Goal: Task Accomplishment & Management: Complete application form

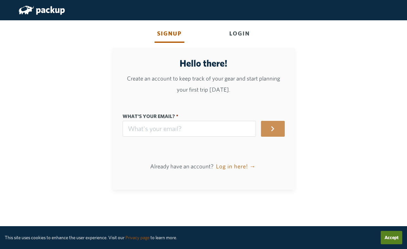
click at [240, 30] on div "Login" at bounding box center [240, 33] width 26 height 17
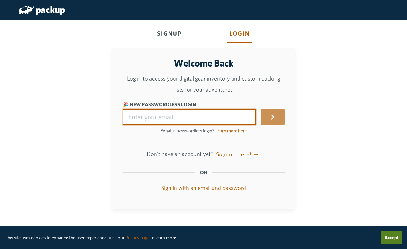
type input "[EMAIL_ADDRESS][DOMAIN_NAME]"
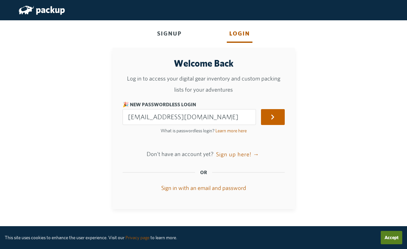
click at [280, 113] on button "submit" at bounding box center [272, 117] width 23 height 16
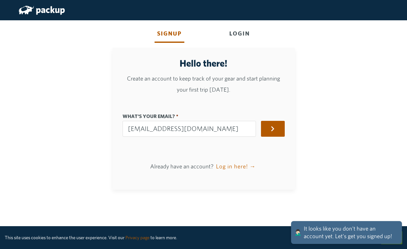
click at [244, 165] on button "Log in here! →" at bounding box center [236, 166] width 42 height 16
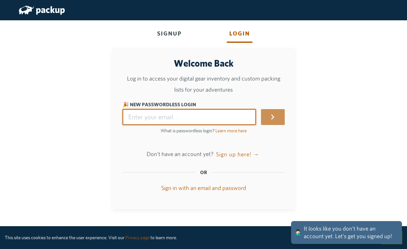
type input "[EMAIL_ADDRESS][DOMAIN_NAME]"
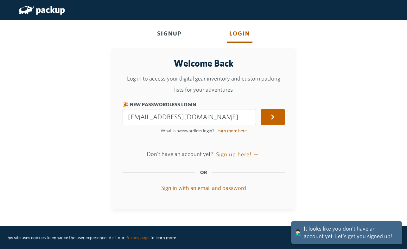
click at [277, 113] on button "submit" at bounding box center [272, 117] width 23 height 16
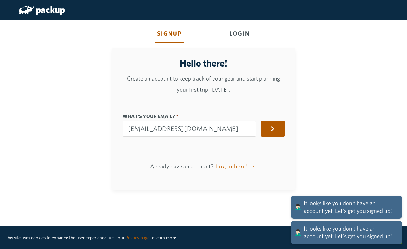
click at [237, 165] on button "Log in here! →" at bounding box center [236, 166] width 42 height 16
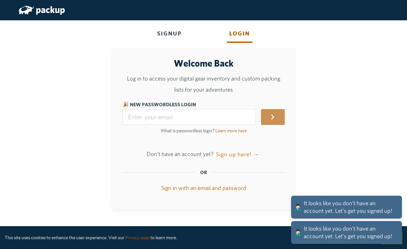
click at [236, 153] on button "Sign up here! →" at bounding box center [238, 154] width 46 height 16
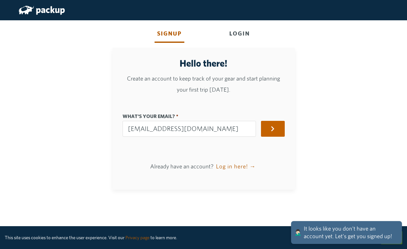
click at [269, 128] on button "button" at bounding box center [272, 129] width 23 height 16
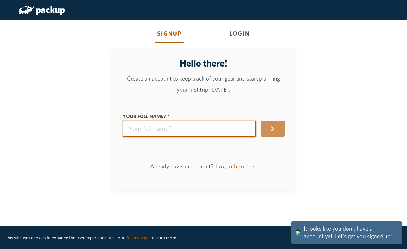
type input "M"
type input "m"
type input "Ma"
type input "ma"
type input "Mat"
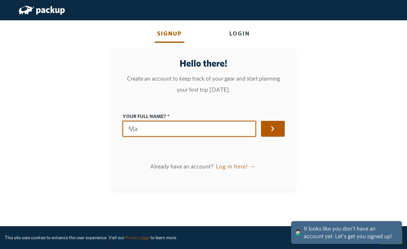
type input "mat"
type input "[PERSON_NAME]"
type input "matt"
type input "[PERSON_NAME]"
type input "mattw"
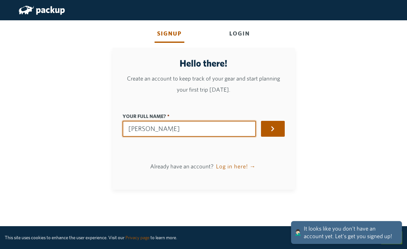
type input "[PERSON_NAME]"
type input "mattwa"
type input "[PERSON_NAME]"
type input "mattwal"
type input "[PERSON_NAME]"
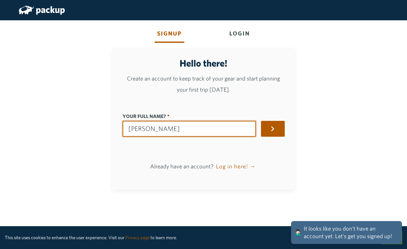
type input "mattwalke"
type input "[PERSON_NAME]"
type input "mattwalker"
type input "[PERSON_NAME]"
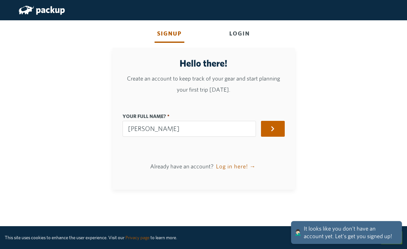
click at [272, 128] on icon "button" at bounding box center [273, 129] width 6 height 6
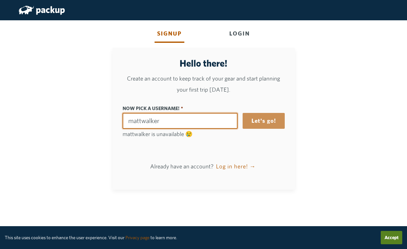
click at [142, 120] on input "Now pick a username!" at bounding box center [180, 121] width 115 height 16
type input "m1walker"
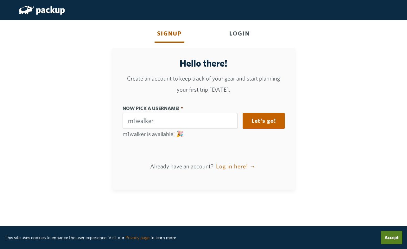
click at [260, 119] on button "Let's go!" at bounding box center [264, 121] width 42 height 16
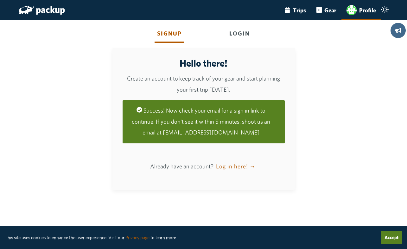
click at [354, 9] on img "main-navigation" at bounding box center [352, 10] width 10 height 10
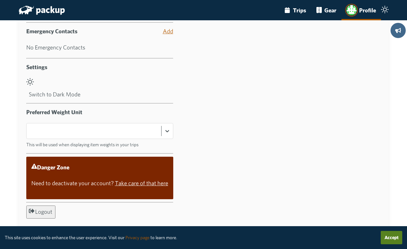
scroll to position [420, 0]
click at [158, 126] on div at bounding box center [94, 131] width 128 height 11
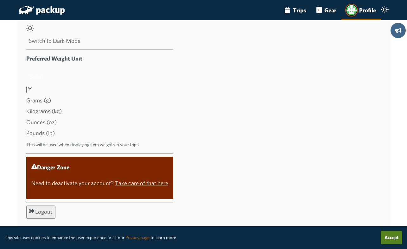
click at [137, 136] on div "Pounds (lb)" at bounding box center [99, 133] width 147 height 11
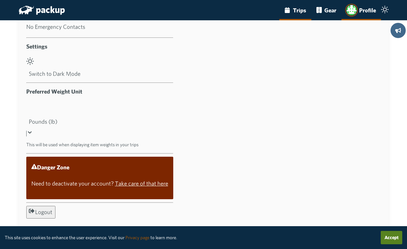
click at [297, 10] on link "Trips" at bounding box center [296, 10] width 32 height 20
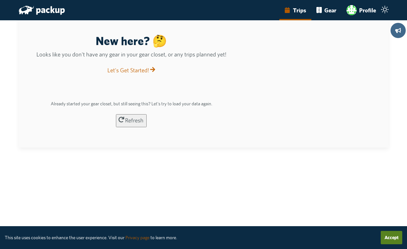
click at [156, 74] on link "Let's Get Started!" at bounding box center [131, 70] width 49 height 7
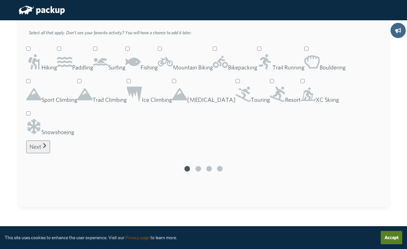
scroll to position [78, 0]
click at [187, 100] on icon at bounding box center [179, 94] width 15 height 12
click at [176, 83] on input "[MEDICAL_DATA]" at bounding box center [174, 81] width 4 height 4
click at [50, 153] on button "Next" at bounding box center [38, 146] width 24 height 13
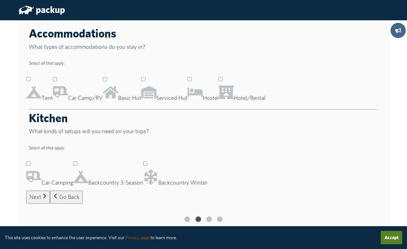
click at [42, 94] on icon at bounding box center [33, 92] width 15 height 12
click at [30, 81] on input "Tent" at bounding box center [28, 79] width 4 height 4
click at [219, 99] on icon at bounding box center [226, 92] width 15 height 14
click at [219, 81] on input "Hotel/Rental" at bounding box center [221, 79] width 4 height 4
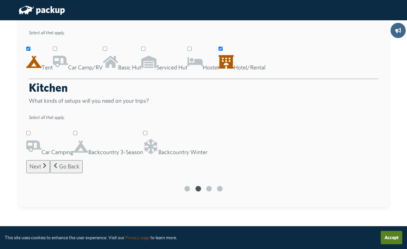
scroll to position [94, 0]
click at [50, 173] on button "Next" at bounding box center [38, 166] width 24 height 13
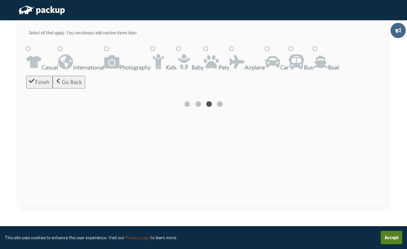
scroll to position [0, 0]
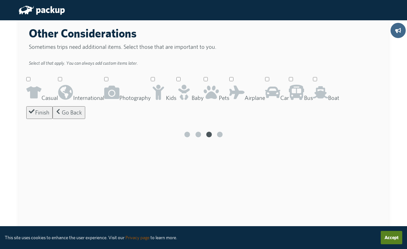
click at [73, 90] on icon at bounding box center [65, 92] width 15 height 15
click at [62, 81] on input "International" at bounding box center [60, 79] width 4 height 4
click at [231, 99] on icon at bounding box center [237, 93] width 15 height 14
click at [231, 81] on input "Airplane" at bounding box center [232, 79] width 4 height 4
click at [53, 119] on button "Finish" at bounding box center [39, 112] width 26 height 13
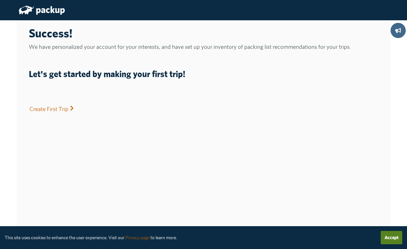
click at [75, 112] on link "Create First Trip" at bounding box center [52, 109] width 46 height 7
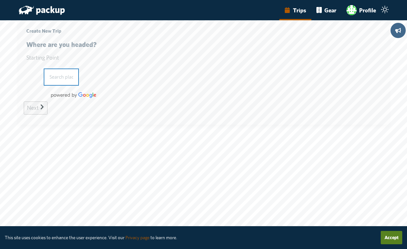
click at [79, 68] on input "text" at bounding box center [61, 76] width 35 height 17
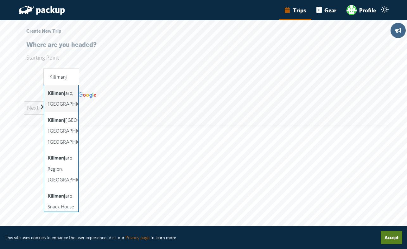
drag, startPoint x: 185, startPoint y: 55, endPoint x: 135, endPoint y: 74, distance: 53.5
click at [98, 90] on span "Kilimanj aro, [GEOGRAPHIC_DATA]" at bounding box center [73, 98] width 50 height 17
type input "[GEOGRAPHIC_DATA], [GEOGRAPHIC_DATA]"
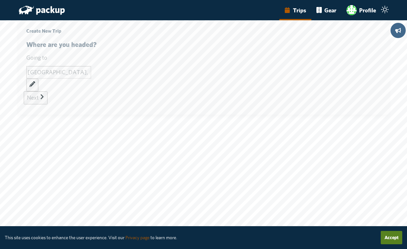
click at [48, 91] on button "Next" at bounding box center [36, 97] width 24 height 13
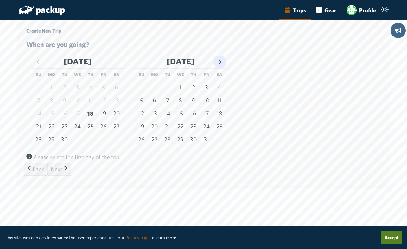
click at [222, 64] on icon "Go to next month" at bounding box center [220, 61] width 3 height 5
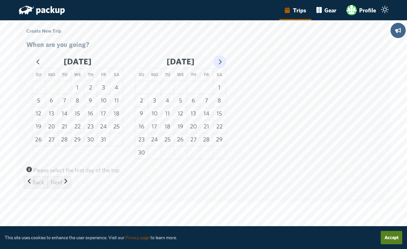
click at [222, 64] on icon "Go to next month" at bounding box center [220, 61] width 3 height 5
click at [187, 91] on button "3" at bounding box center [180, 87] width 13 height 13
click at [226, 103] on button "13" at bounding box center [219, 100] width 13 height 13
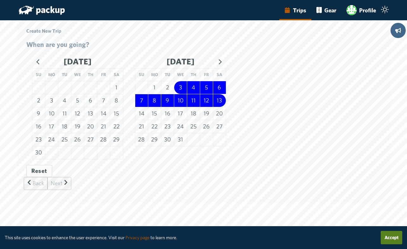
click at [69, 185] on icon "submit" at bounding box center [66, 182] width 6 height 6
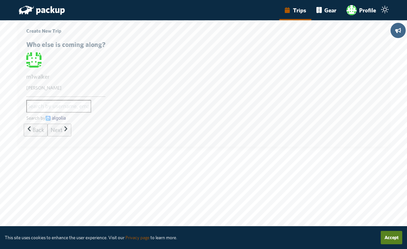
click at [71, 124] on button "Next" at bounding box center [60, 130] width 24 height 13
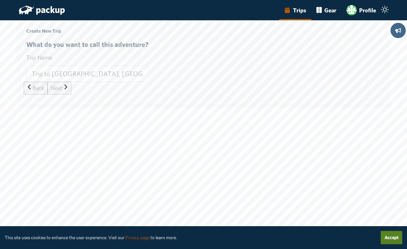
click at [71, 82] on button "Next" at bounding box center [60, 88] width 24 height 13
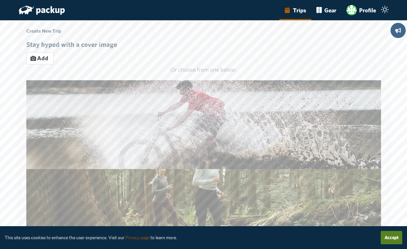
click at [36, 61] on icon "button" at bounding box center [33, 58] width 6 height 5
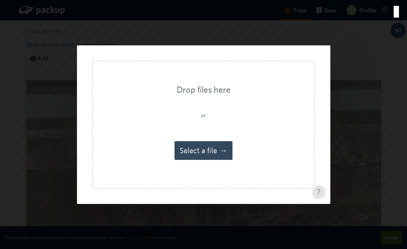
click at [217, 148] on button "Select a file" at bounding box center [204, 150] width 58 height 19
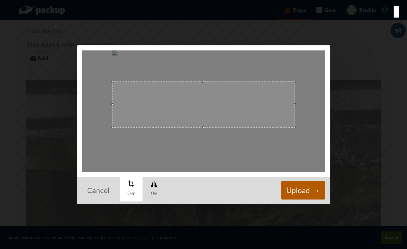
click at [212, 114] on span at bounding box center [204, 105] width 183 height 46
click at [300, 191] on button "Upload" at bounding box center [303, 190] width 44 height 19
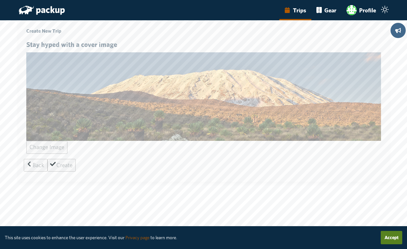
click at [76, 159] on button "Create" at bounding box center [62, 165] width 28 height 13
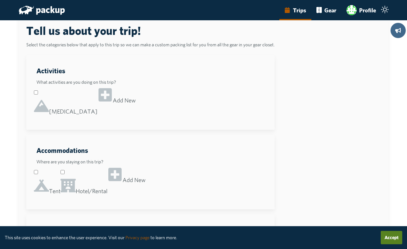
click at [49, 106] on icon at bounding box center [41, 106] width 15 height 12
click at [38, 94] on input "[MEDICAL_DATA]" at bounding box center [36, 92] width 4 height 4
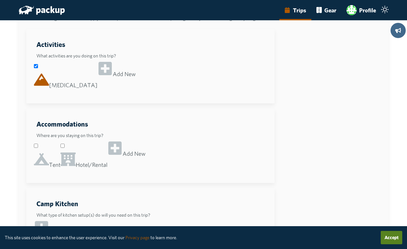
scroll to position [27, 0]
click at [113, 76] on icon at bounding box center [105, 68] width 15 height 15
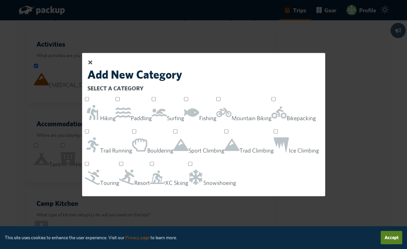
scroll to position [0, 0]
click at [93, 60] on icon at bounding box center [90, 63] width 6 height 6
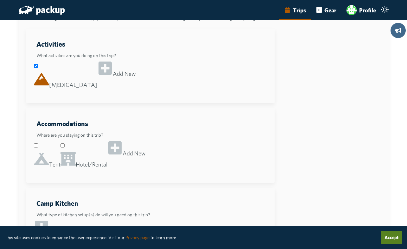
click at [49, 166] on icon at bounding box center [41, 158] width 15 height 15
click at [38, 147] on input "Tent" at bounding box center [36, 145] width 4 height 4
click at [76, 163] on icon at bounding box center [68, 159] width 15 height 14
click at [65, 147] on input "Hotel/Rental" at bounding box center [63, 145] width 4 height 4
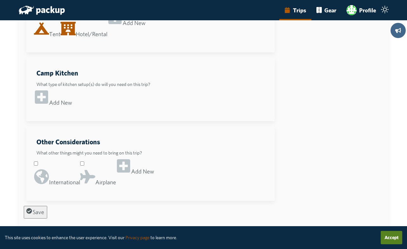
scroll to position [192, 0]
click at [95, 170] on icon at bounding box center [87, 177] width 15 height 14
click at [84, 161] on input "Airplane" at bounding box center [82, 163] width 4 height 4
click at [49, 169] on icon at bounding box center [41, 176] width 15 height 15
click at [38, 161] on input "International" at bounding box center [36, 163] width 4 height 4
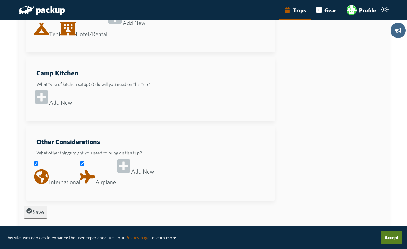
click at [32, 210] on icon "submit" at bounding box center [29, 211] width 6 height 6
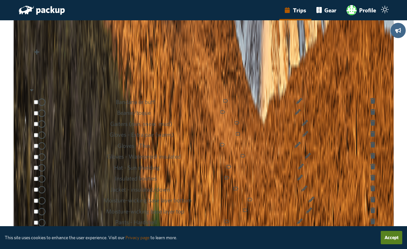
scroll to position [1288, 0]
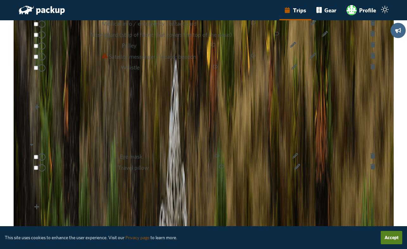
scroll to position [2467, 0]
click at [223, 199] on input "Add Item" at bounding box center [206, 195] width 345 height 16
type input "Ear Plugs"
click at [39, 204] on icon at bounding box center [36, 206] width 5 height 5
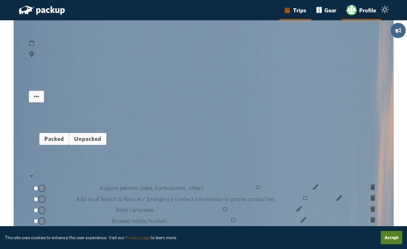
scroll to position [0, 0]
click at [352, 8] on img "main-navigation" at bounding box center [352, 10] width 10 height 10
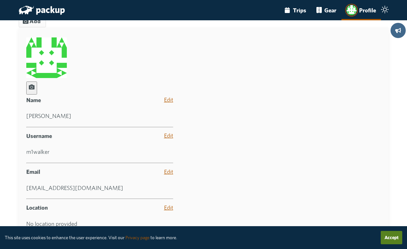
click at [67, 73] on img at bounding box center [46, 57] width 41 height 41
click at [35, 88] on icon "button" at bounding box center [32, 86] width 6 height 5
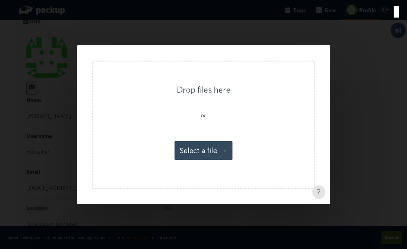
click at [196, 152] on button "Select a file" at bounding box center [204, 150] width 58 height 19
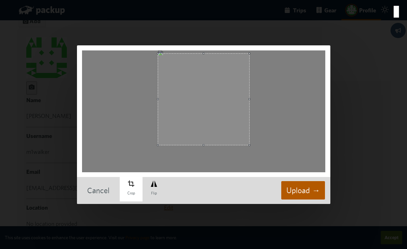
click at [214, 117] on span at bounding box center [203, 99] width 91 height 91
click at [303, 192] on button "Upload" at bounding box center [303, 190] width 44 height 19
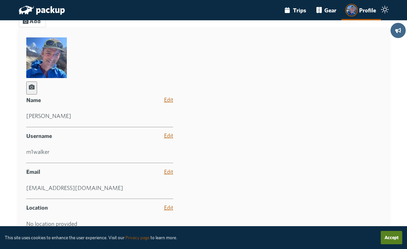
click at [46, 27] on button "Add" at bounding box center [32, 21] width 27 height 12
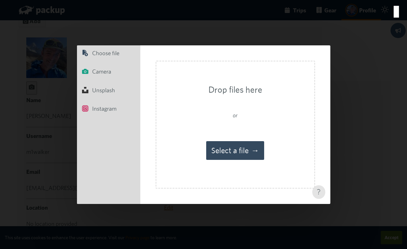
click at [222, 153] on button "Select a file" at bounding box center [235, 150] width 58 height 19
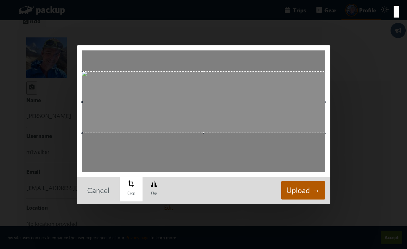
click at [291, 120] on span at bounding box center [203, 102] width 243 height 61
click at [299, 188] on button "Upload" at bounding box center [303, 190] width 44 height 19
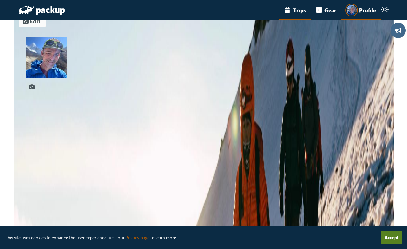
click at [304, 9] on link "Trips" at bounding box center [296, 10] width 32 height 20
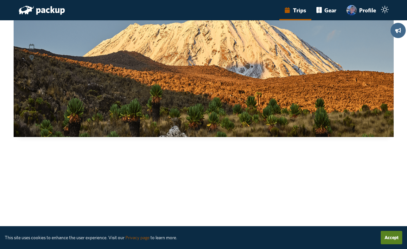
scroll to position [36, 0]
click at [200, 28] on div at bounding box center [204, 28] width 350 height 0
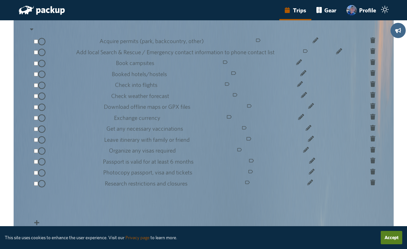
scroll to position [147, 0]
click at [371, 64] on icon at bounding box center [373, 62] width 5 height 6
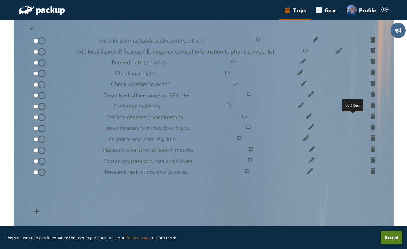
click at [306, 64] on icon at bounding box center [304, 62] width 6 height 6
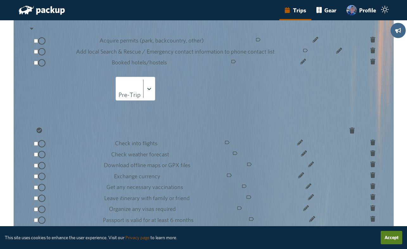
drag, startPoint x: 107, startPoint y: 151, endPoint x: 66, endPoint y: 151, distance: 41.2
click at [66, 93] on input "Booked hotels/hostels" at bounding box center [73, 85] width 84 height 16
type input "Booked flights"
click at [116, 125] on input "Description" at bounding box center [73, 117] width 84 height 16
type input "Share with MW and DD"
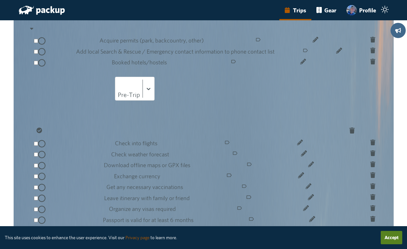
click at [57, 138] on button "Save" at bounding box center [45, 131] width 23 height 13
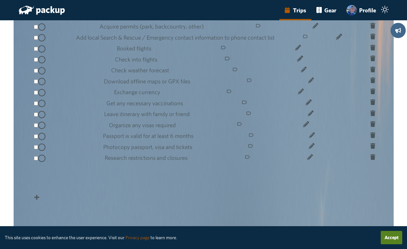
scroll to position [161, 0]
click at [371, 29] on icon at bounding box center [373, 26] width 5 height 6
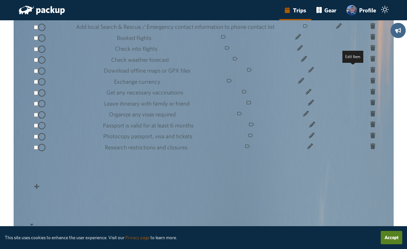
click at [342, 29] on icon at bounding box center [339, 26] width 6 height 6
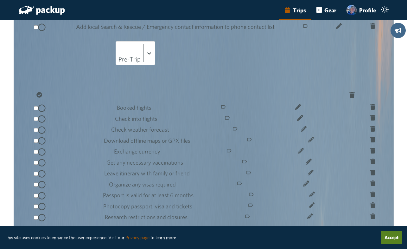
drag, startPoint x: 44, startPoint y: 100, endPoint x: 152, endPoint y: 102, distance: 107.8
click at [152, 65] on div "Name Add local Search & Rescue / Emergency contact information to phone contact…" at bounding box center [206, 49] width 350 height 33
type input "Registered with Global Rescue Insurance"
click at [116, 90] on input "Description" at bounding box center [73, 82] width 84 height 16
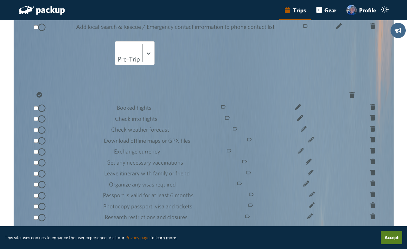
paste input "[URL][DOMAIN_NAME]"
type input "[URL][DOMAIN_NAME]"
click at [57, 103] on button "Save" at bounding box center [45, 96] width 23 height 13
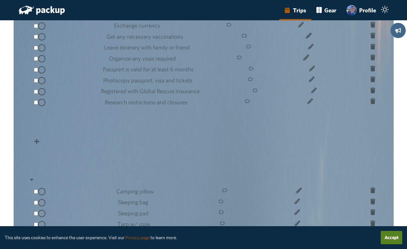
scroll to position [207, 0]
click at [371, 103] on icon at bounding box center [373, 100] width 5 height 6
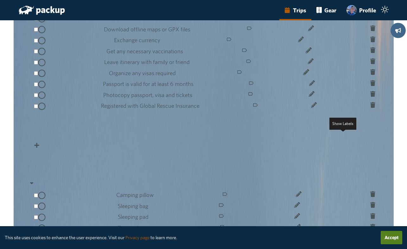
scroll to position [192, 0]
click at [183, 56] on div "Get any necessary vaccinations" at bounding box center [145, 50] width 77 height 11
click at [312, 52] on icon at bounding box center [309, 50] width 6 height 6
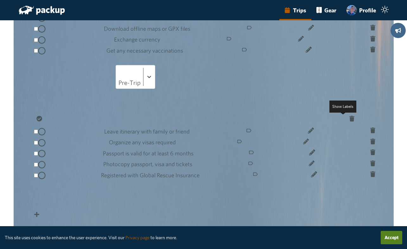
drag, startPoint x: 131, startPoint y: 153, endPoint x: 42, endPoint y: 148, distance: 88.9
click at [42, 81] on input "Get any necessary vaccinations" at bounding box center [73, 73] width 84 height 16
type input "Medical Appointment and Medication Prescriptions"
click at [57, 126] on button "Save" at bounding box center [45, 119] width 23 height 13
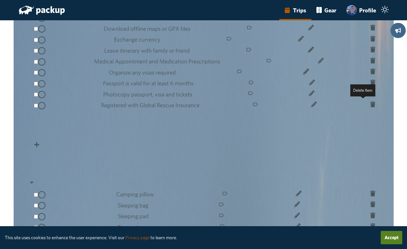
click at [371, 42] on icon at bounding box center [373, 39] width 5 height 6
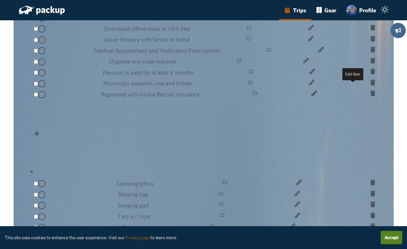
click at [314, 30] on icon at bounding box center [311, 28] width 6 height 6
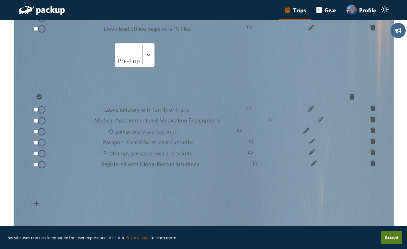
click at [191, 35] on div "Download offline maps or GPX files" at bounding box center [147, 28] width 87 height 11
click at [116, 59] on input "Download offline maps or GPX files" at bounding box center [73, 51] width 84 height 16
drag, startPoint x: 132, startPoint y: 120, endPoint x: 38, endPoint y: 116, distance: 94.5
click at [38, 67] on div "Name Download offline maps or GPX files" at bounding box center [73, 50] width 84 height 33
click at [64, 91] on input "Description" at bounding box center [73, 83] width 84 height 16
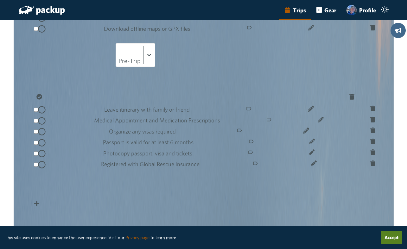
click at [116, 59] on input "Small Denomination USD for Gratituies" at bounding box center [73, 51] width 84 height 16
type input "Small Denomination USD for Gratuities"
click at [110, 91] on input "Description" at bounding box center [73, 83] width 84 height 16
click at [57, 104] on button "Save" at bounding box center [45, 97] width 23 height 13
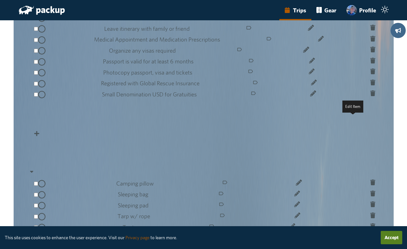
click at [309, 52] on icon at bounding box center [306, 50] width 6 height 6
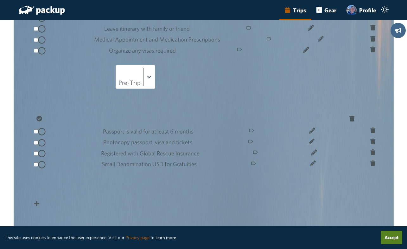
drag, startPoint x: 126, startPoint y: 150, endPoint x: 34, endPoint y: 144, distance: 92.1
click at [34, 126] on div "Name Organize any visas required Category Pre-Trip Quantity 1 Description Share…" at bounding box center [206, 91] width 345 height 70
type input "Tanzania Visa (online or upon arrival)"
click at [59, 113] on input "Description" at bounding box center [73, 105] width 84 height 16
click at [97, 113] on input "Description" at bounding box center [73, 105] width 84 height 16
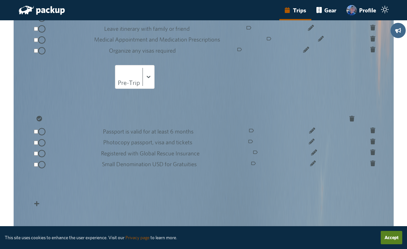
paste input "[URL][DOMAIN_NAME]"
type input "[URL][DOMAIN_NAME]"
click at [57, 126] on button "Save" at bounding box center [45, 119] width 23 height 13
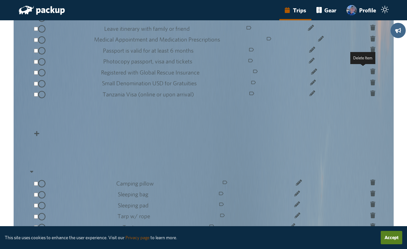
click at [371, 20] on icon at bounding box center [373, 17] width 5 height 6
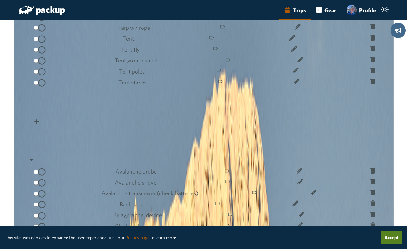
scroll to position [371, 0]
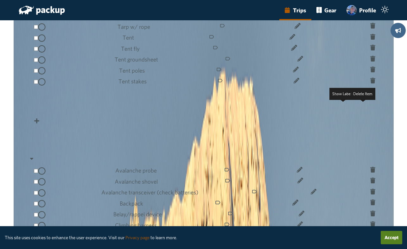
click at [371, 29] on icon at bounding box center [373, 26] width 5 height 6
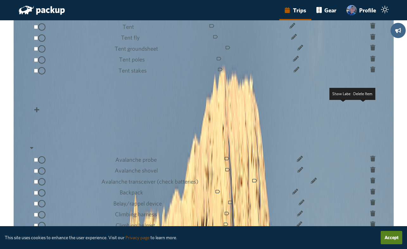
click at [371, 29] on icon at bounding box center [373, 26] width 5 height 6
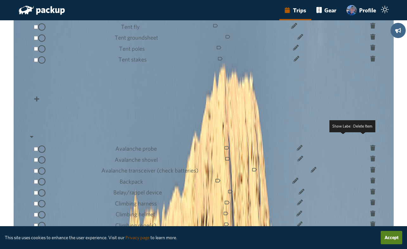
click at [371, 50] on icon at bounding box center [373, 48] width 5 height 6
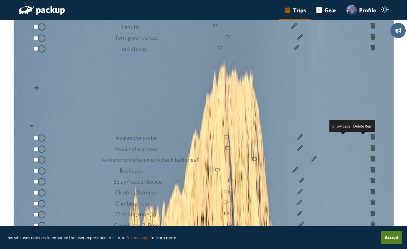
click at [371, 50] on icon at bounding box center [373, 48] width 5 height 6
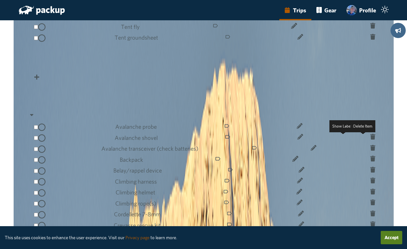
click at [268, 73] on input "Add Item" at bounding box center [206, 65] width 345 height 16
click at [371, 40] on icon at bounding box center [373, 37] width 5 height 6
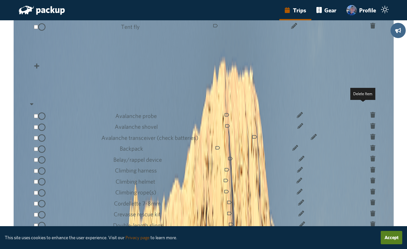
click at [371, 29] on icon at bounding box center [373, 26] width 5 height 6
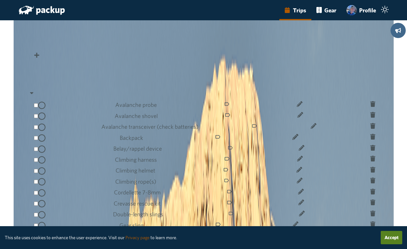
click at [248, 51] on input "Add Item" at bounding box center [206, 43] width 345 height 16
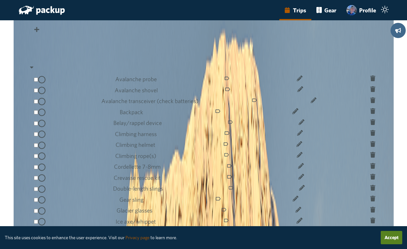
scroll to position [398, 0]
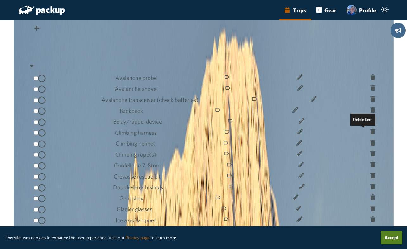
click at [371, 80] on icon at bounding box center [373, 77] width 5 height 6
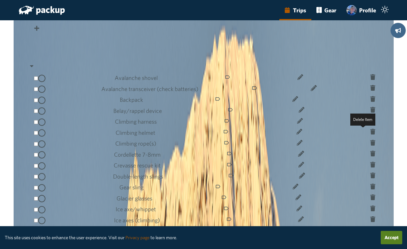
click at [371, 80] on icon at bounding box center [373, 77] width 5 height 6
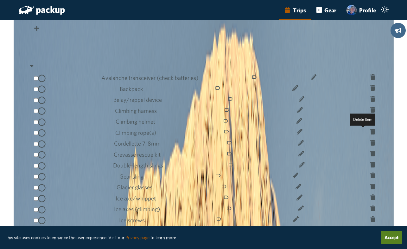
click at [371, 80] on icon at bounding box center [373, 77] width 5 height 6
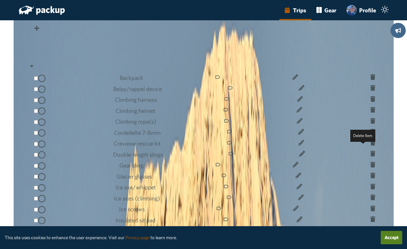
click at [371, 91] on icon at bounding box center [373, 88] width 5 height 6
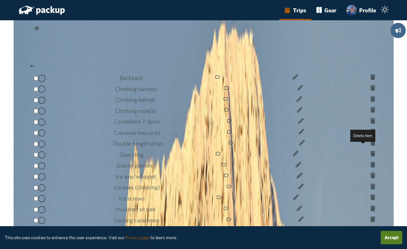
click at [371, 91] on icon at bounding box center [373, 88] width 5 height 6
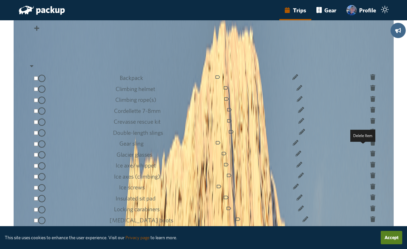
click at [371, 91] on icon at bounding box center [373, 88] width 5 height 6
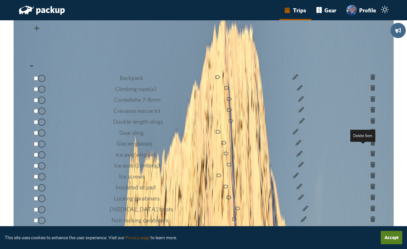
click at [371, 91] on icon at bounding box center [373, 88] width 5 height 6
click at [371, 102] on icon at bounding box center [373, 99] width 5 height 6
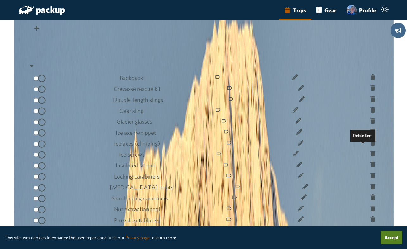
click at [371, 91] on icon at bounding box center [373, 88] width 5 height 6
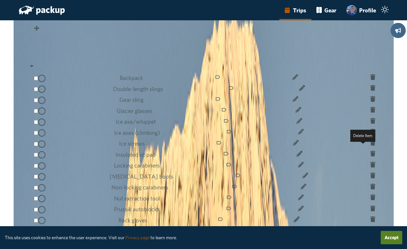
click at [371, 91] on icon at bounding box center [373, 88] width 5 height 6
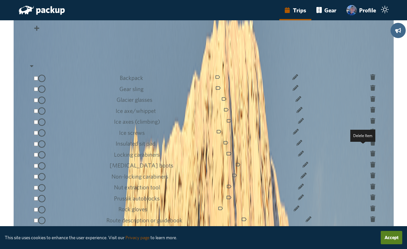
click at [371, 91] on icon at bounding box center [373, 88] width 5 height 6
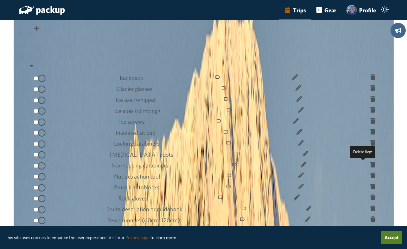
click at [371, 102] on icon at bounding box center [373, 99] width 5 height 6
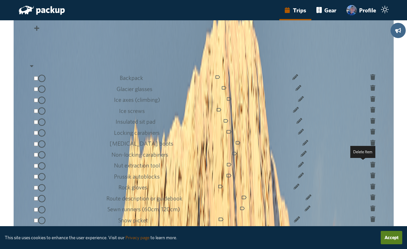
click at [371, 102] on icon at bounding box center [373, 99] width 5 height 6
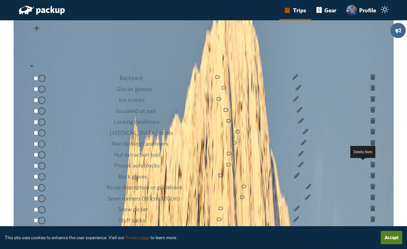
click at [371, 102] on icon at bounding box center [373, 99] width 5 height 6
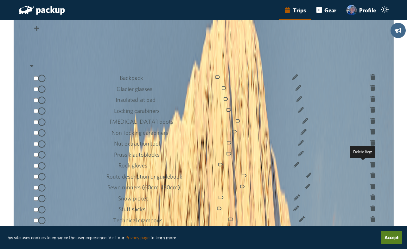
click at [371, 102] on icon at bounding box center [373, 99] width 5 height 6
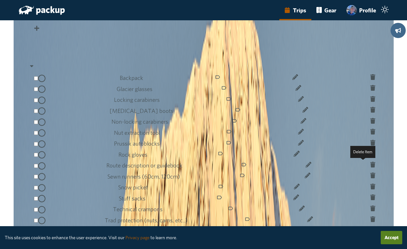
click at [371, 102] on icon at bounding box center [373, 99] width 5 height 6
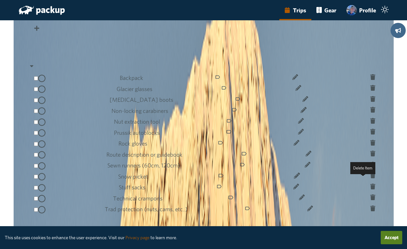
click at [371, 113] on icon at bounding box center [373, 110] width 5 height 6
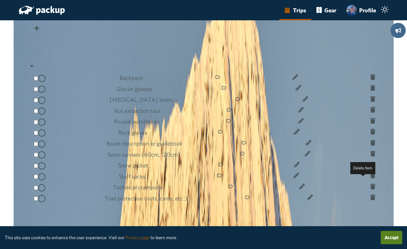
click at [371, 113] on icon at bounding box center [373, 110] width 5 height 6
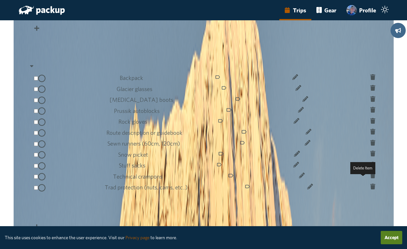
click at [371, 113] on icon at bounding box center [373, 110] width 5 height 6
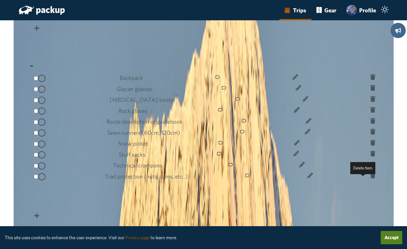
click at [371, 113] on icon at bounding box center [373, 110] width 5 height 6
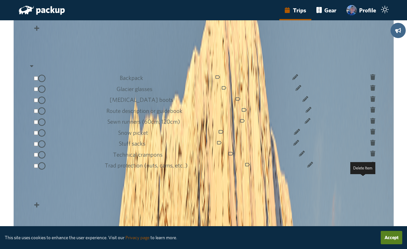
click at [371, 113] on icon at bounding box center [373, 110] width 5 height 6
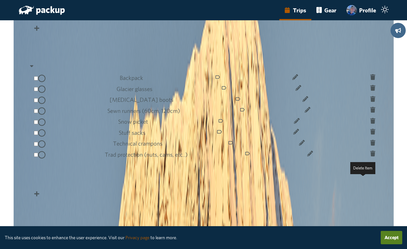
click at [371, 113] on icon at bounding box center [373, 110] width 5 height 6
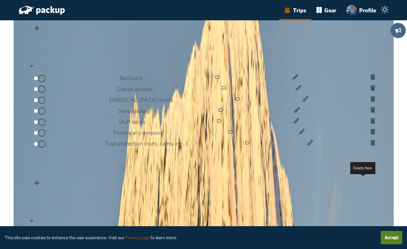
click at [371, 113] on icon at bounding box center [373, 110] width 5 height 6
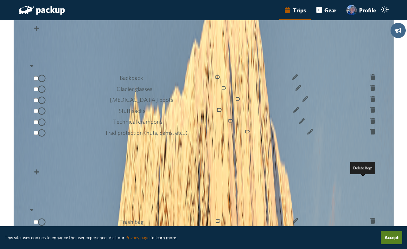
click at [371, 113] on icon at bounding box center [373, 110] width 5 height 6
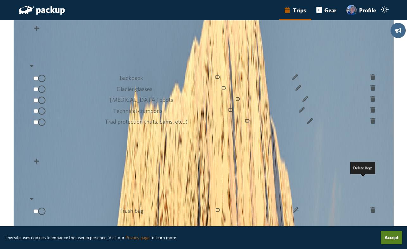
click at [371, 113] on icon at bounding box center [373, 110] width 5 height 6
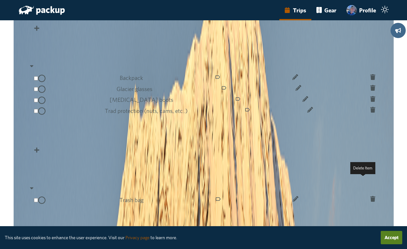
click at [371, 113] on icon at bounding box center [373, 110] width 5 height 6
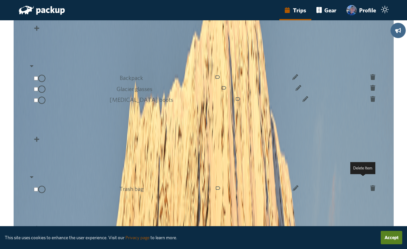
click at [274, 135] on Gear "Add Item" at bounding box center [206, 127] width 345 height 16
type Gear "Trekking Poles"
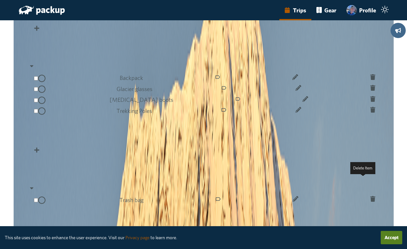
click at [152, 117] on div "Trekking Poles" at bounding box center [135, 111] width 36 height 11
click at [301, 113] on icon at bounding box center [299, 110] width 6 height 6
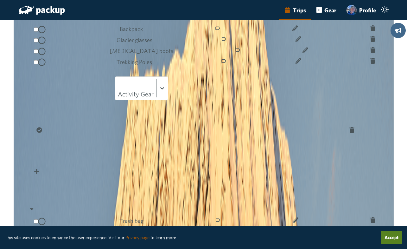
scroll to position [447, 0]
click at [109, 124] on input "Description" at bounding box center [73, 116] width 84 height 16
type input "3 Piece for International Travel"
click at [56, 137] on button "Save" at bounding box center [45, 130] width 23 height 13
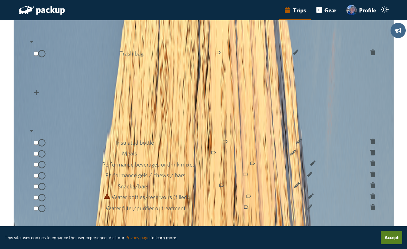
scroll to position [544, 0]
click at [299, 55] on icon at bounding box center [296, 52] width 6 height 6
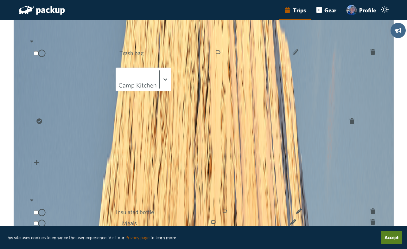
drag, startPoint x: 85, startPoint y: 133, endPoint x: 39, endPoint y: 133, distance: 46.6
click at [39, 83] on input "Trash bag" at bounding box center [73, 76] width 84 height 16
type input "Personal Insulated Coffee Mug"
click at [57, 129] on button "Save" at bounding box center [45, 122] width 23 height 13
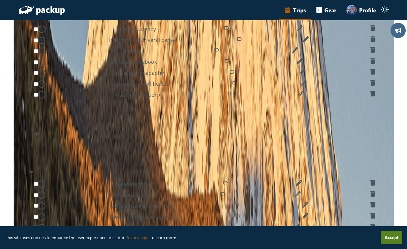
scroll to position [813, 0]
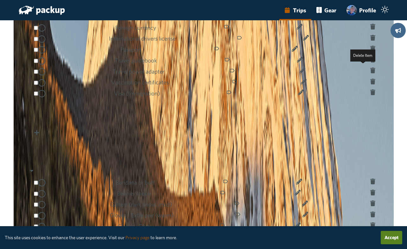
click at [371, 29] on icon at bounding box center [373, 27] width 5 height 6
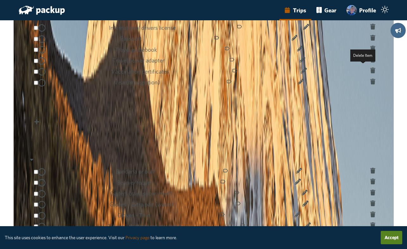
click at [371, 29] on icon at bounding box center [373, 27] width 5 height 6
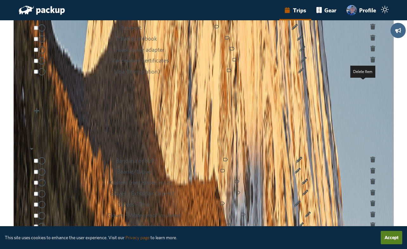
click at [371, 41] on icon at bounding box center [373, 38] width 5 height 6
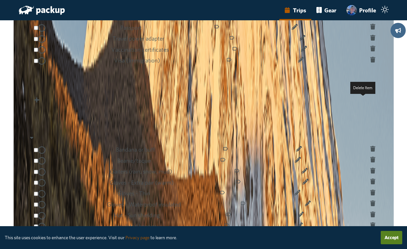
click at [371, 51] on icon at bounding box center [373, 49] width 5 height 6
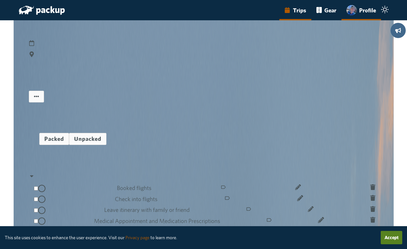
scroll to position [0, 0]
click at [47, 88] on link "Details" at bounding box center [38, 84] width 18 height 7
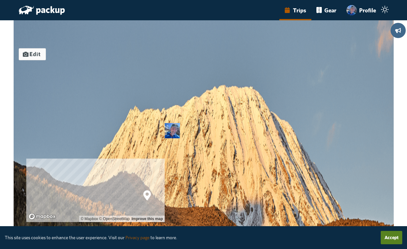
click at [36, 26] on link "All Trips" at bounding box center [34, 25] width 20 height 7
